Goal: Task Accomplishment & Management: Use online tool/utility

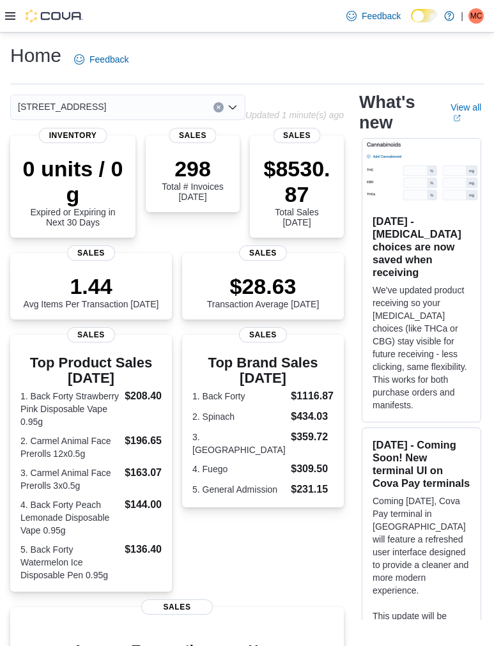
click at [8, 19] on icon at bounding box center [10, 16] width 10 height 8
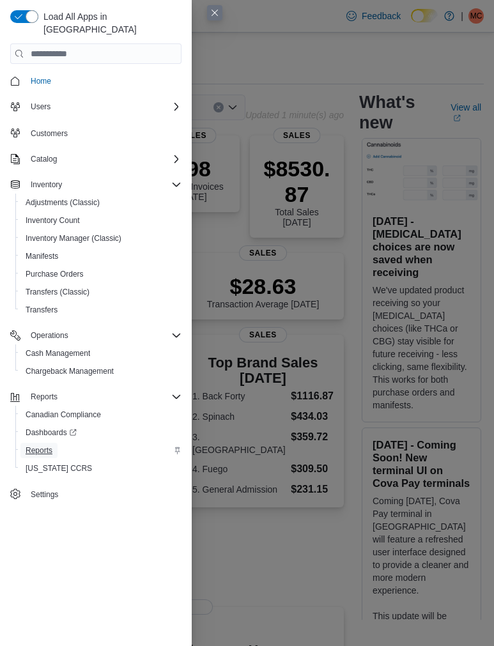
click at [52, 446] on span "Reports" at bounding box center [39, 451] width 27 height 10
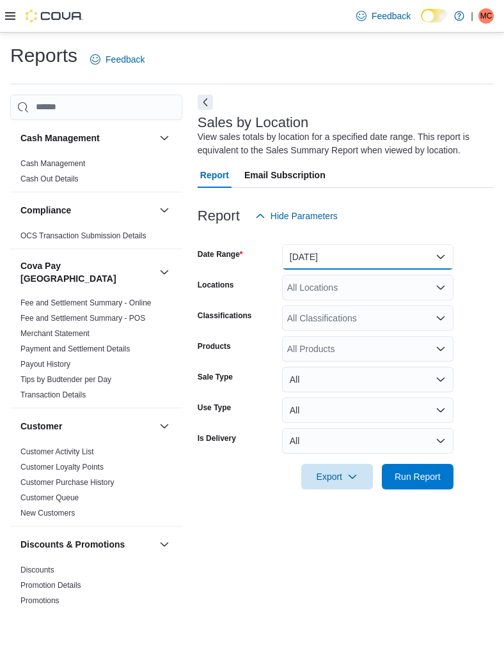
click at [320, 256] on button "Yesterday" at bounding box center [367, 257] width 171 height 26
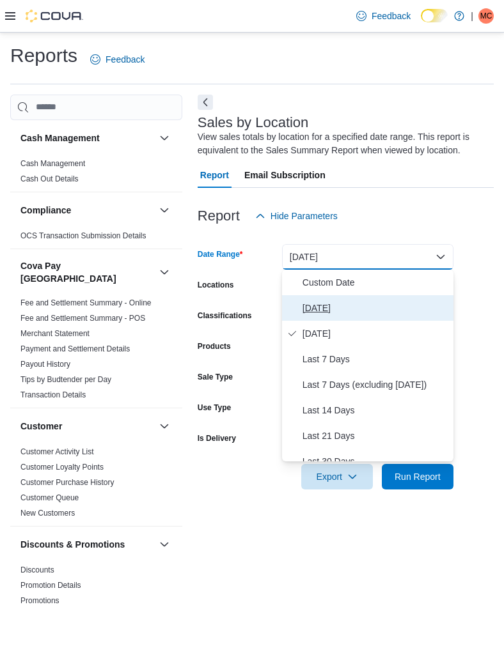
click at [307, 302] on span "Today" at bounding box center [375, 307] width 146 height 15
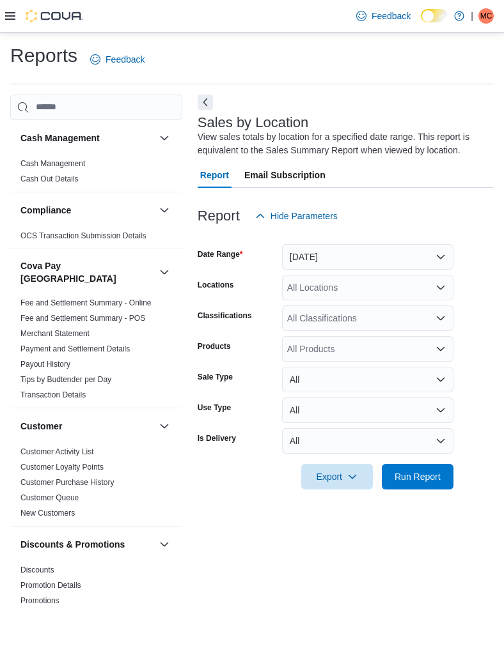
click at [307, 282] on div "All Locations" at bounding box center [367, 288] width 171 height 26
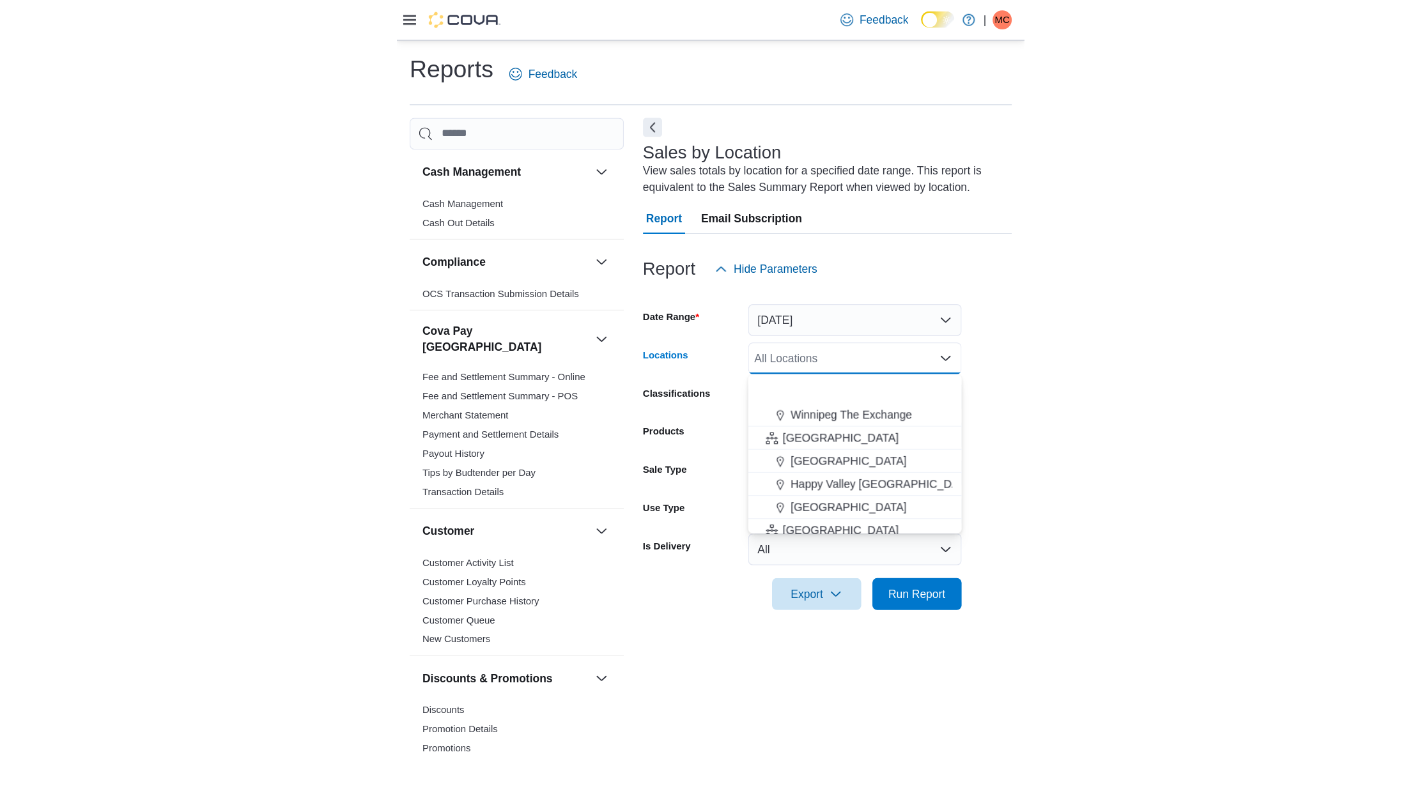
scroll to position [238, 0]
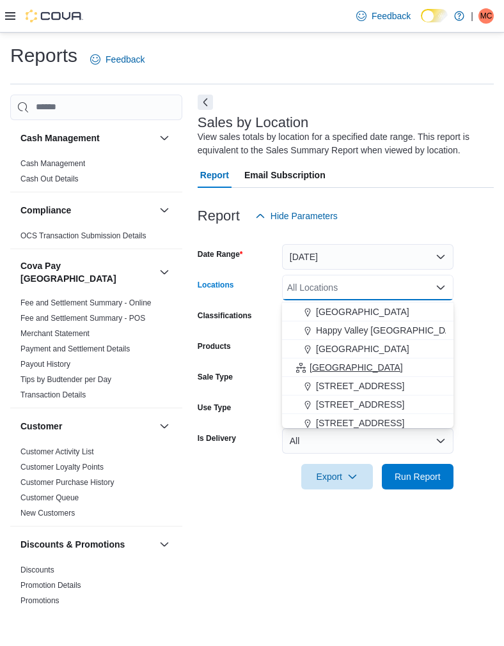
click at [332, 373] on span "Ontario" at bounding box center [355, 367] width 93 height 13
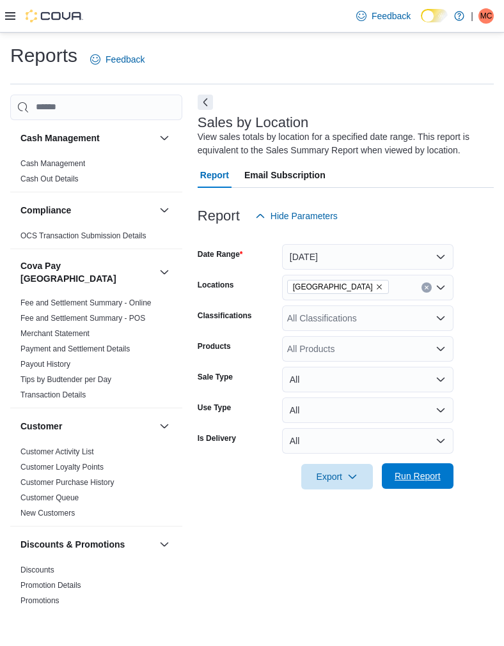
drag, startPoint x: 456, startPoint y: 504, endPoint x: 436, endPoint y: 474, distance: 36.9
click at [456, 503] on div at bounding box center [346, 497] width 296 height 15
click at [436, 474] on span "Run Report" at bounding box center [417, 476] width 46 height 13
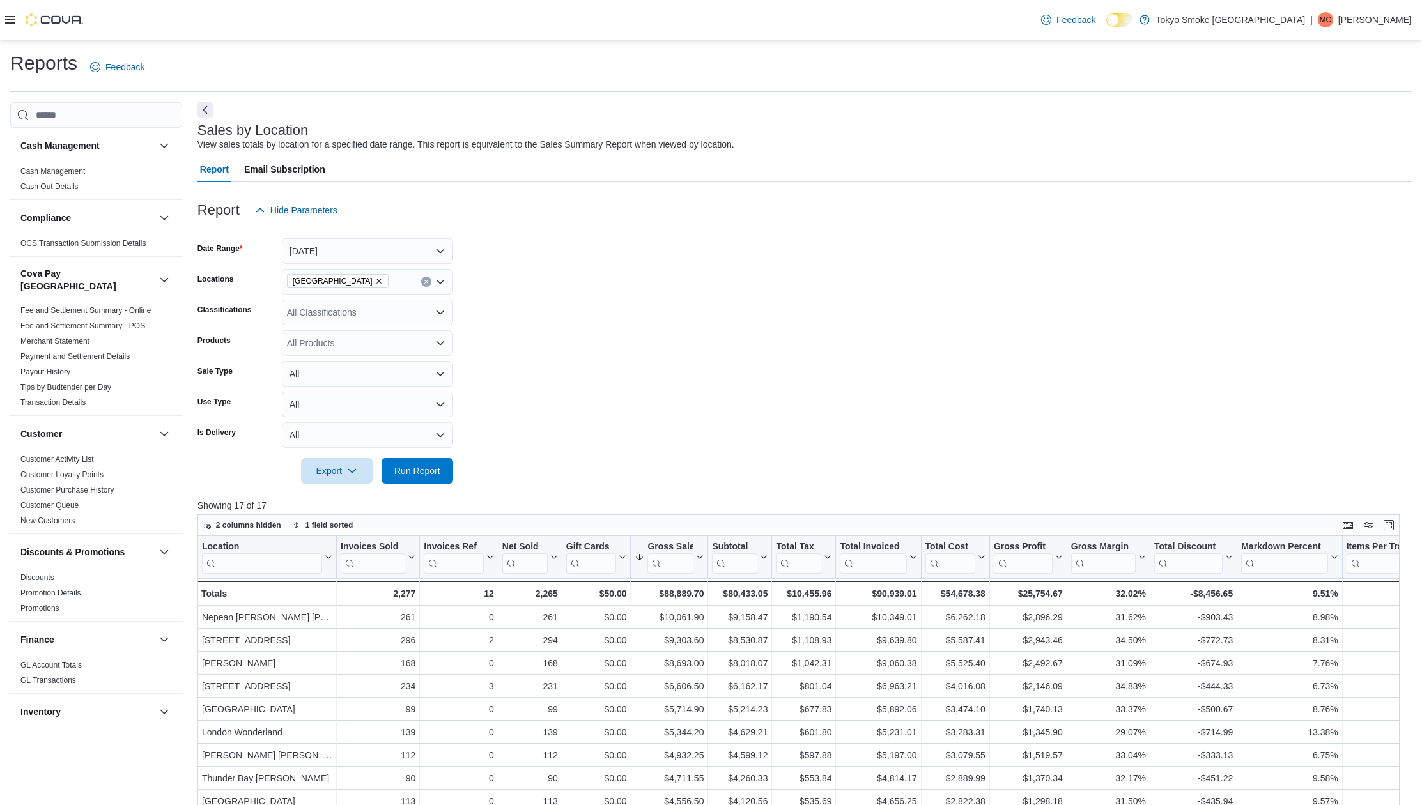
click at [11, 21] on icon at bounding box center [10, 20] width 10 height 10
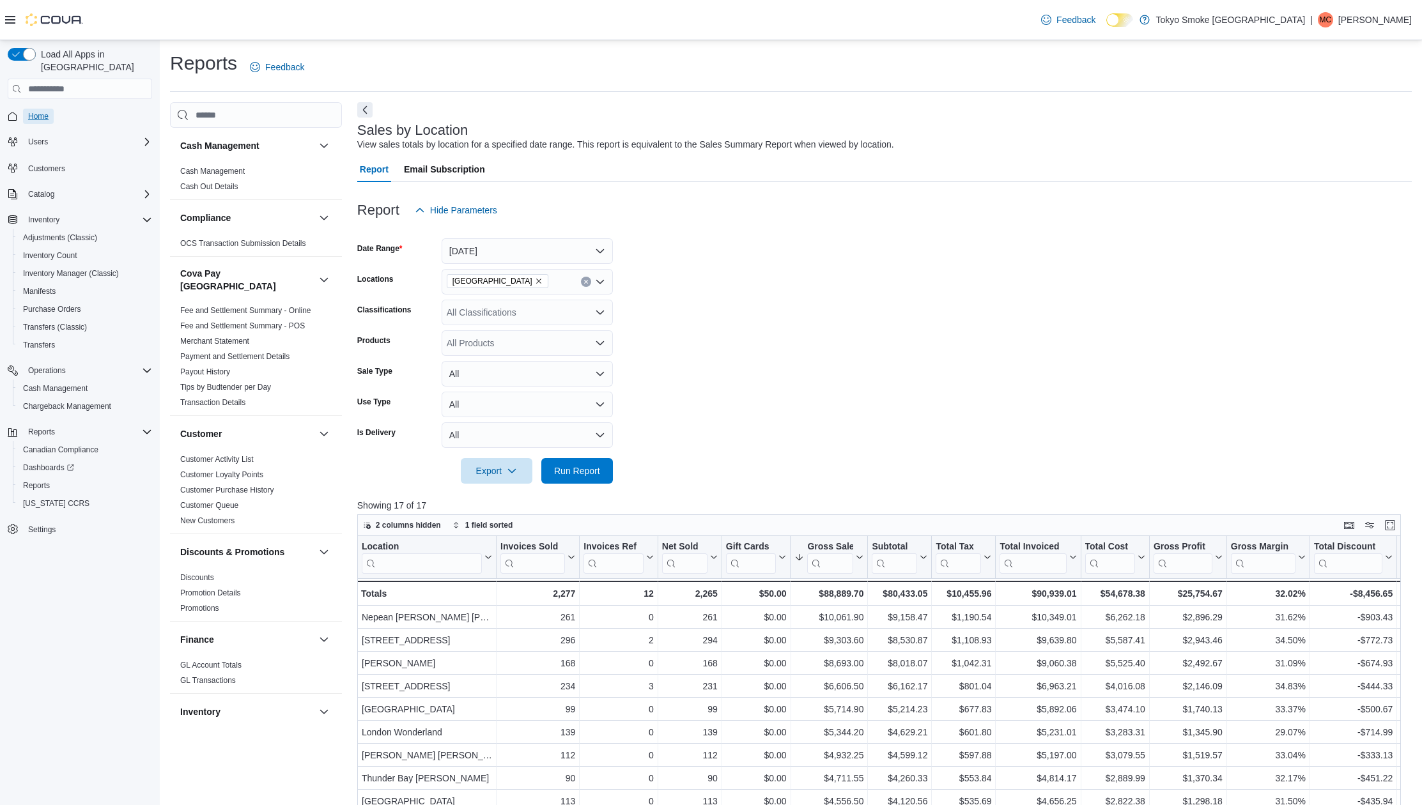
click at [48, 111] on span "Home" at bounding box center [38, 116] width 20 height 10
